Goal: Information Seeking & Learning: Learn about a topic

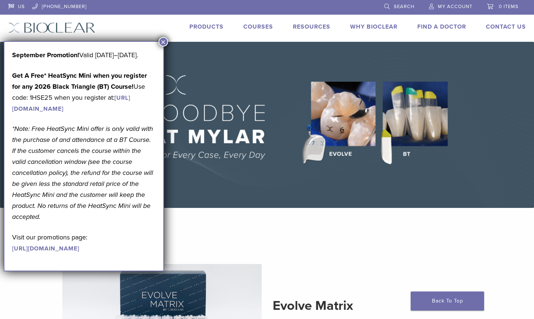
click at [161, 42] on button "×" at bounding box center [163, 42] width 10 height 10
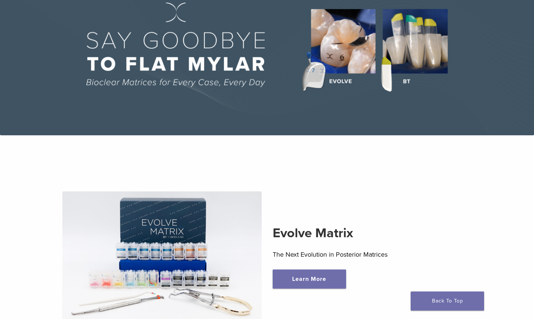
scroll to position [73, 0]
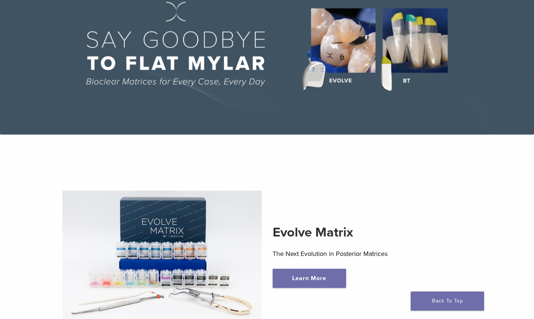
click at [417, 71] on img at bounding box center [267, 51] width 534 height 166
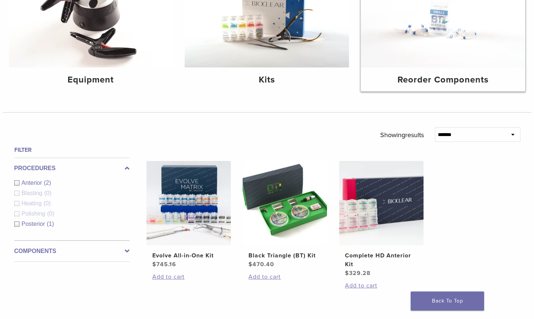
scroll to position [183, 0]
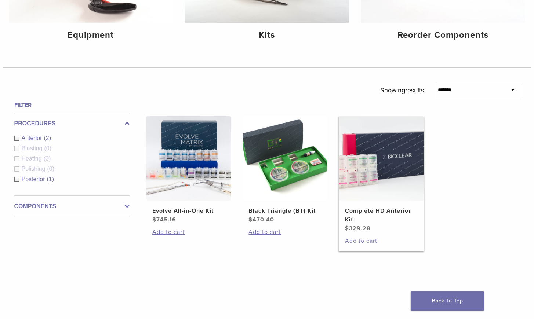
click at [414, 172] on img at bounding box center [381, 158] width 84 height 84
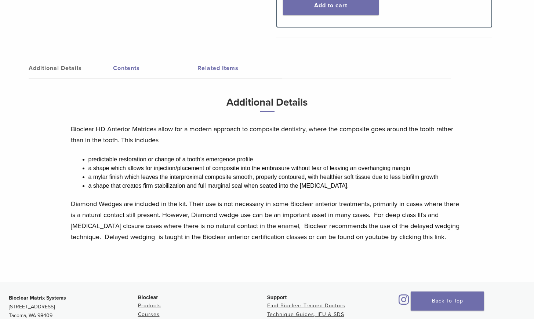
scroll to position [326, 0]
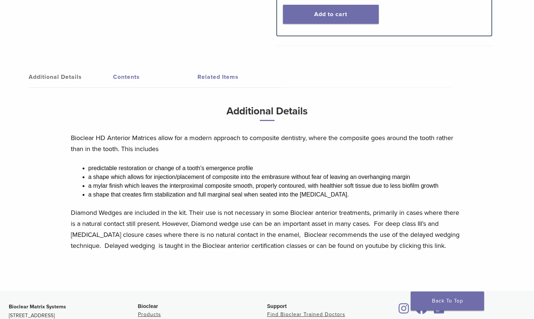
click at [133, 80] on link "Contents" at bounding box center [155, 77] width 84 height 21
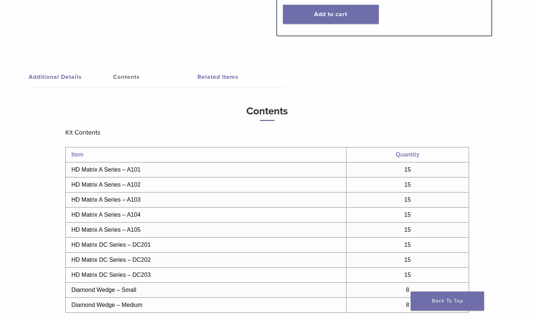
click at [66, 80] on link "Additional Details" at bounding box center [71, 77] width 84 height 21
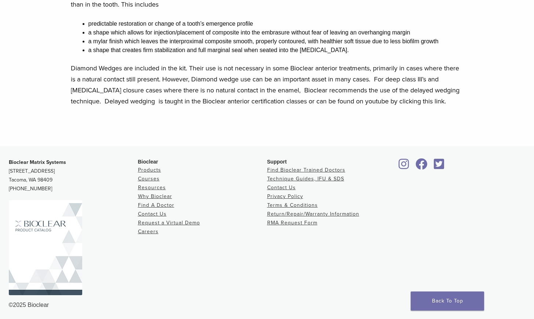
scroll to position [472, 0]
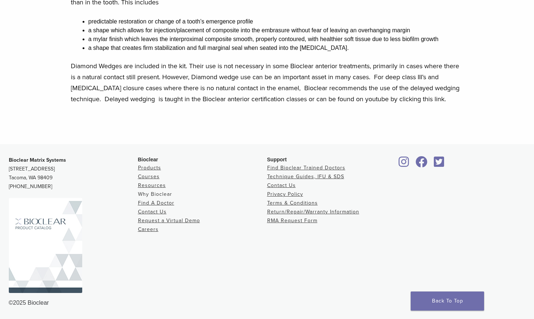
click at [160, 195] on link "Why Bioclear" at bounding box center [155, 194] width 34 height 6
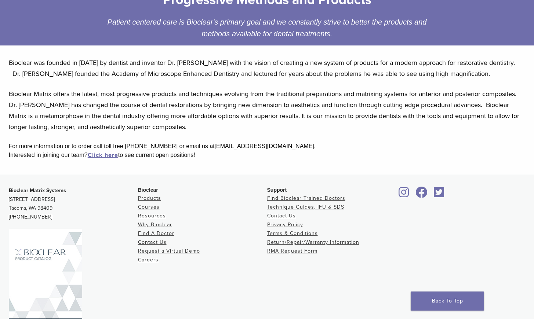
scroll to position [86, 0]
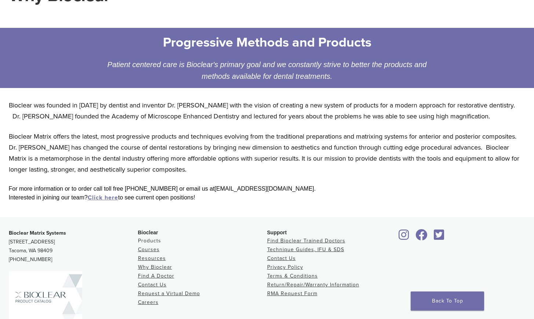
click at [147, 239] on link "Products" at bounding box center [149, 241] width 23 height 6
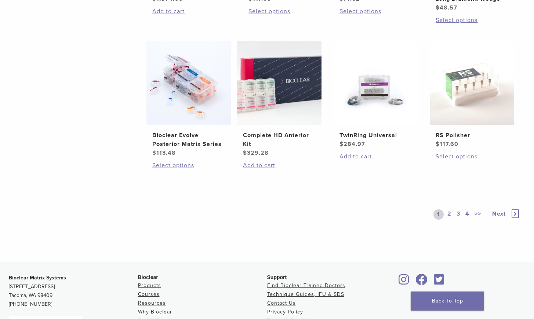
scroll to position [550, 0]
click at [448, 213] on link "2" at bounding box center [449, 214] width 7 height 10
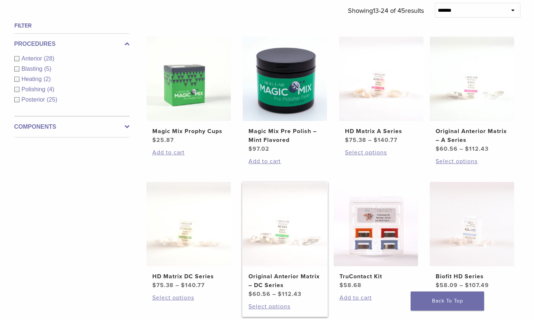
scroll to position [257, 0]
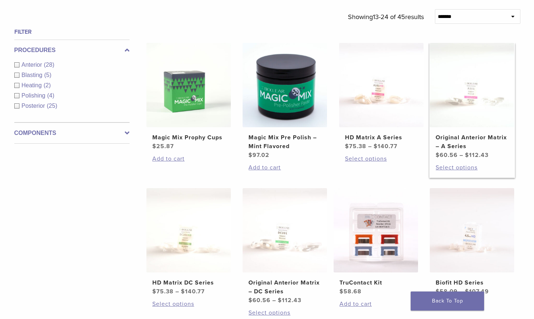
click at [471, 99] on img at bounding box center [471, 85] width 84 height 84
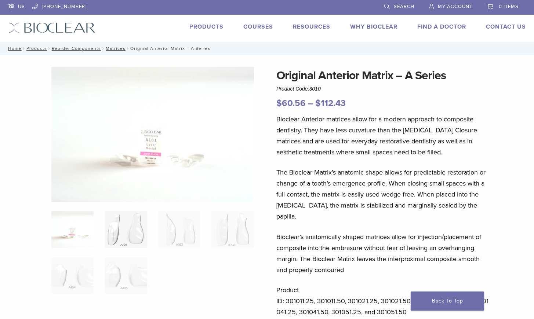
click at [118, 231] on img at bounding box center [126, 229] width 42 height 37
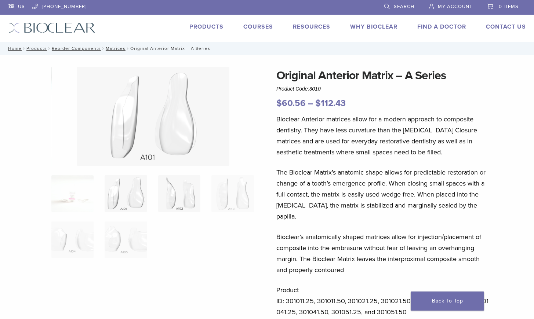
click at [178, 196] on img at bounding box center [179, 193] width 42 height 37
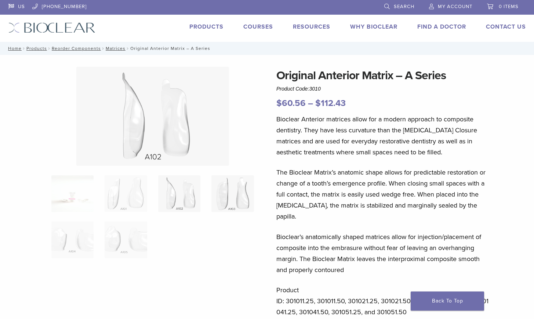
click at [231, 202] on img at bounding box center [232, 193] width 42 height 37
drag, startPoint x: 76, startPoint y: 239, endPoint x: 112, endPoint y: 244, distance: 36.0
click at [78, 239] on img at bounding box center [72, 240] width 42 height 37
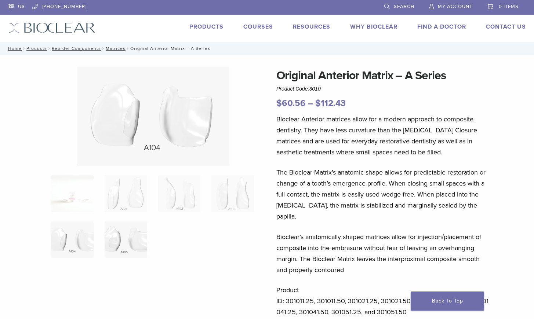
click at [118, 245] on img at bounding box center [126, 240] width 42 height 37
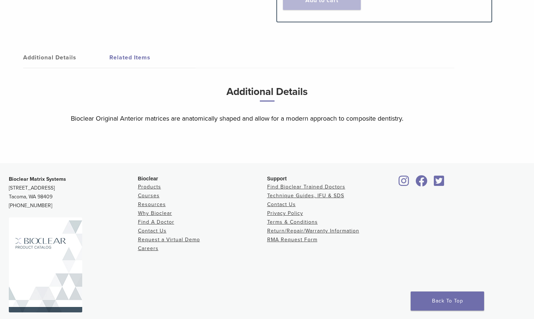
scroll to position [440, 0]
